Goal: Information Seeking & Learning: Learn about a topic

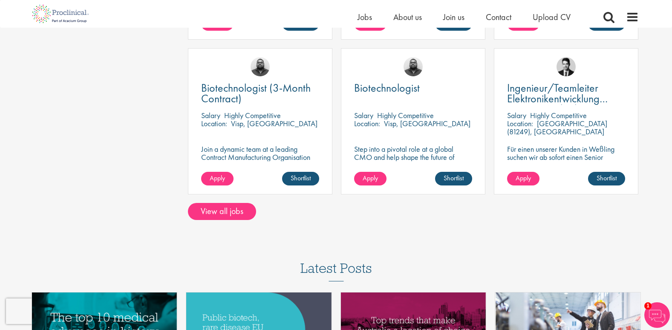
scroll to position [639, 0]
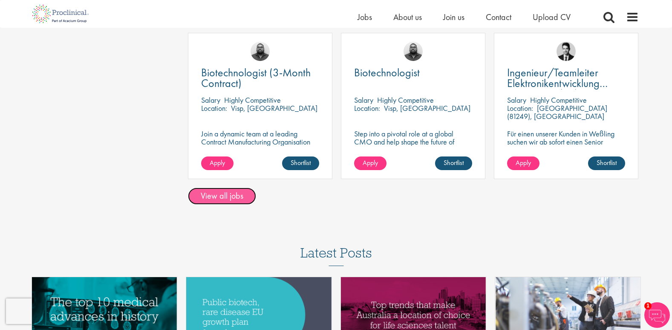
click at [211, 196] on link "View all jobs" at bounding box center [222, 196] width 68 height 17
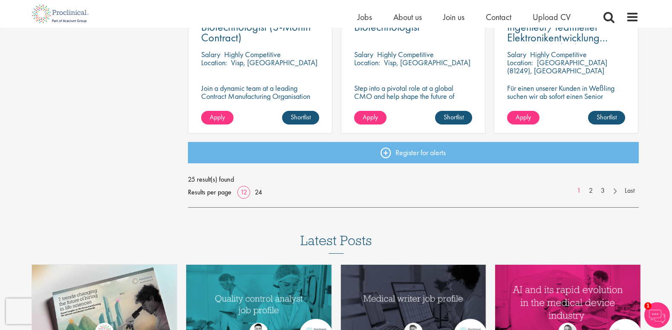
scroll to position [724, 0]
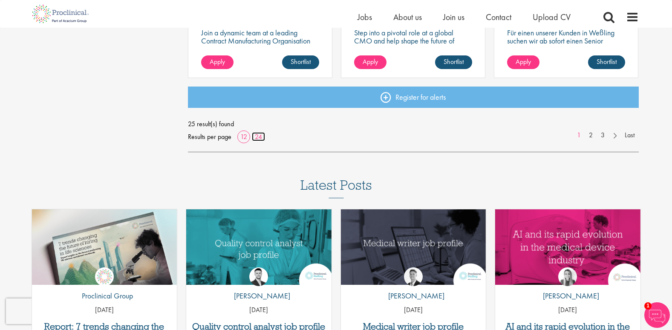
click at [254, 134] on link "24" at bounding box center [258, 136] width 13 height 9
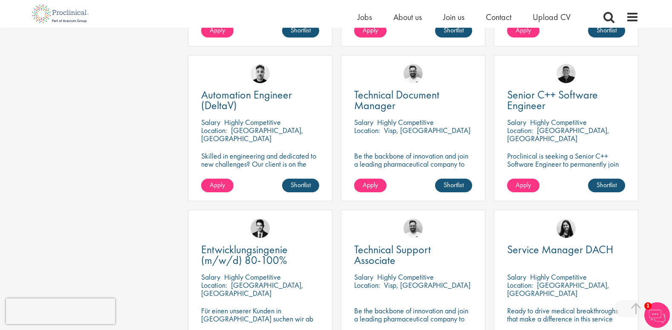
scroll to position [1321, 0]
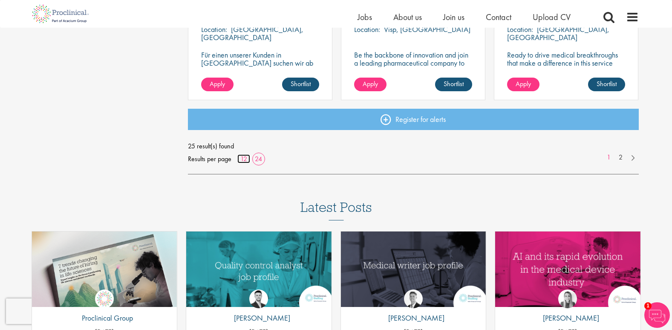
click at [244, 160] on link "12" at bounding box center [243, 158] width 13 height 9
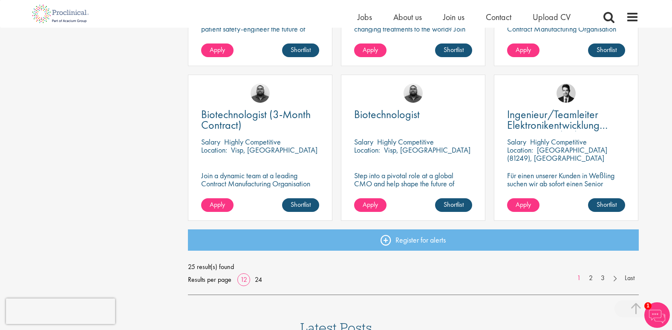
scroll to position [597, 0]
